Goal: Register for event/course

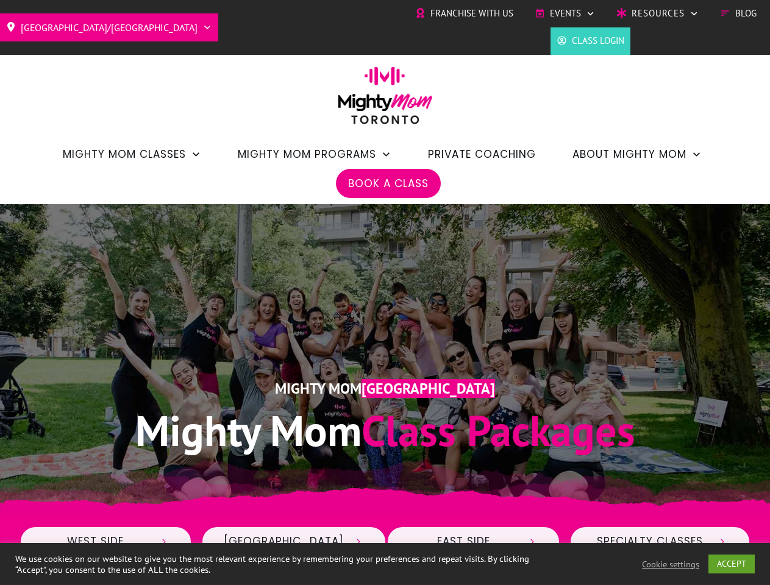
click at [385, 293] on div "Mighty Mom Toronto Mighty Mom Class Packages" at bounding box center [386, 359] width 732 height 224
click at [565, 13] on span "Events" at bounding box center [565, 13] width 31 height 18
click at [732, 564] on link "ACCEPT" at bounding box center [732, 564] width 46 height 19
